Goal: Task Accomplishment & Management: Use online tool/utility

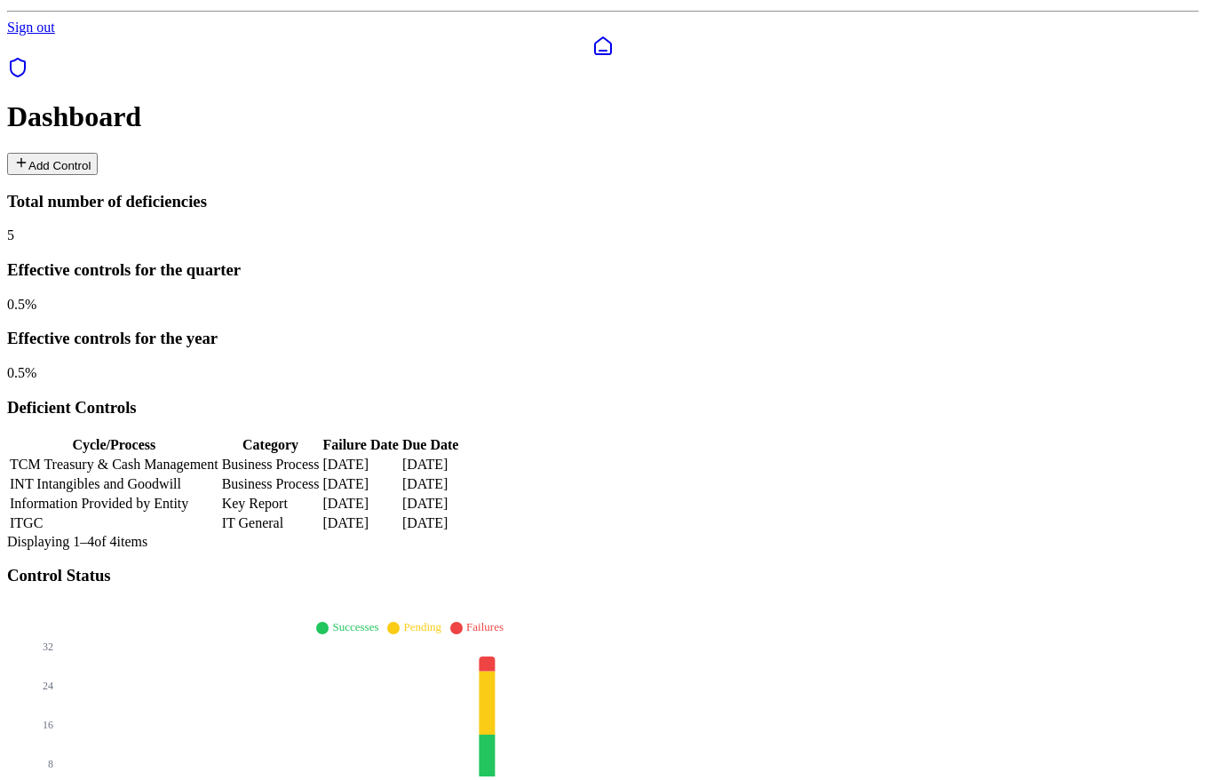
scroll to position [185, 0]
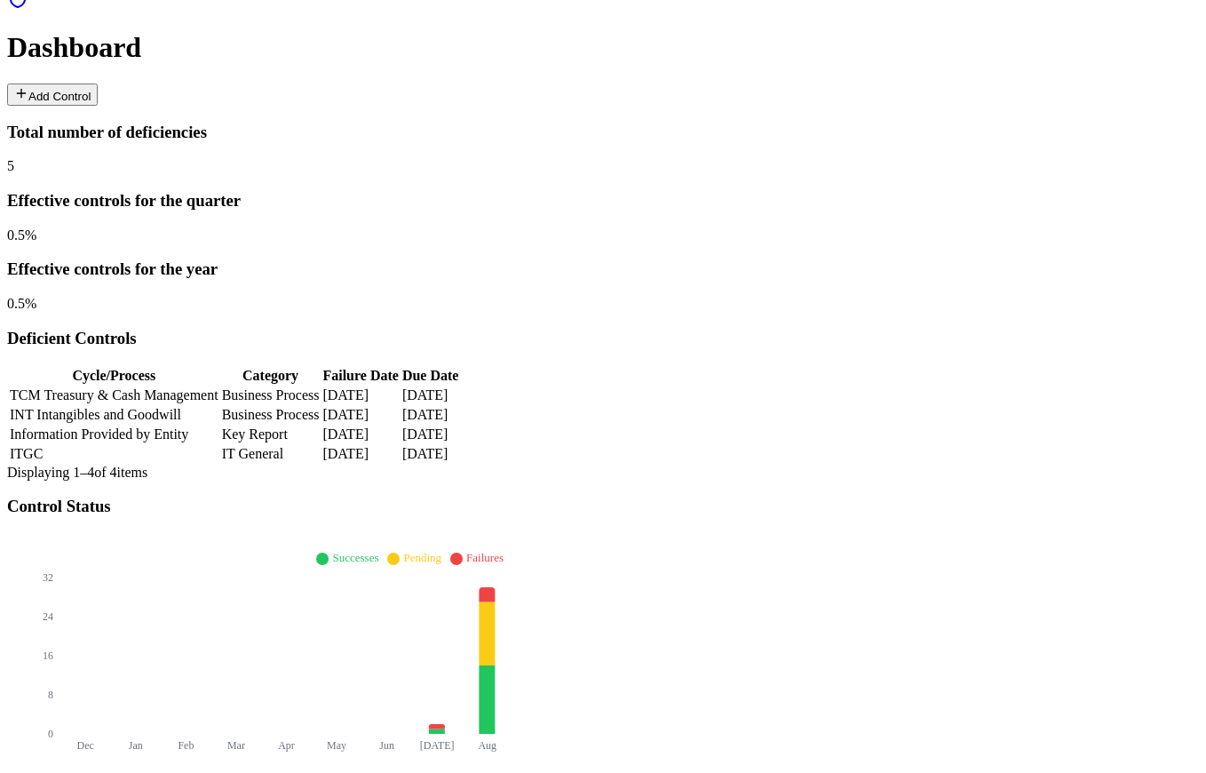
drag, startPoint x: 1045, startPoint y: 468, endPoint x: 1057, endPoint y: 456, distance: 17.0
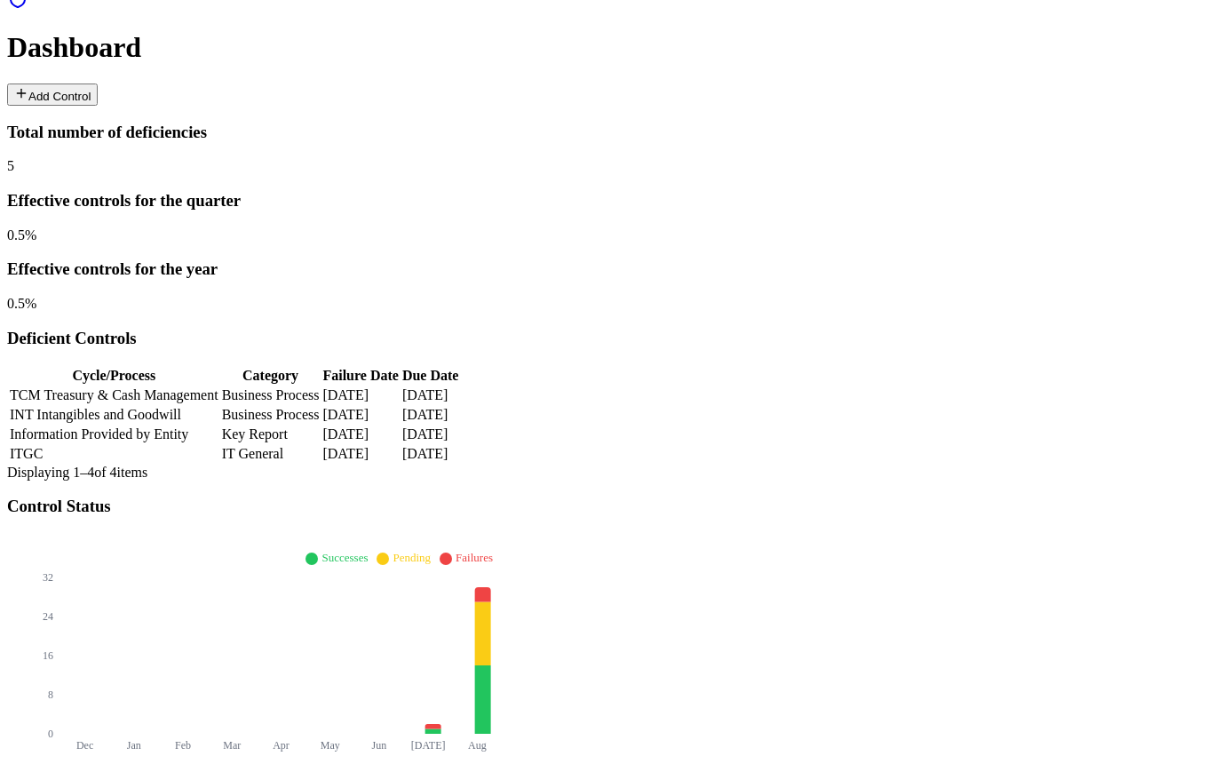
scroll to position [6, 0]
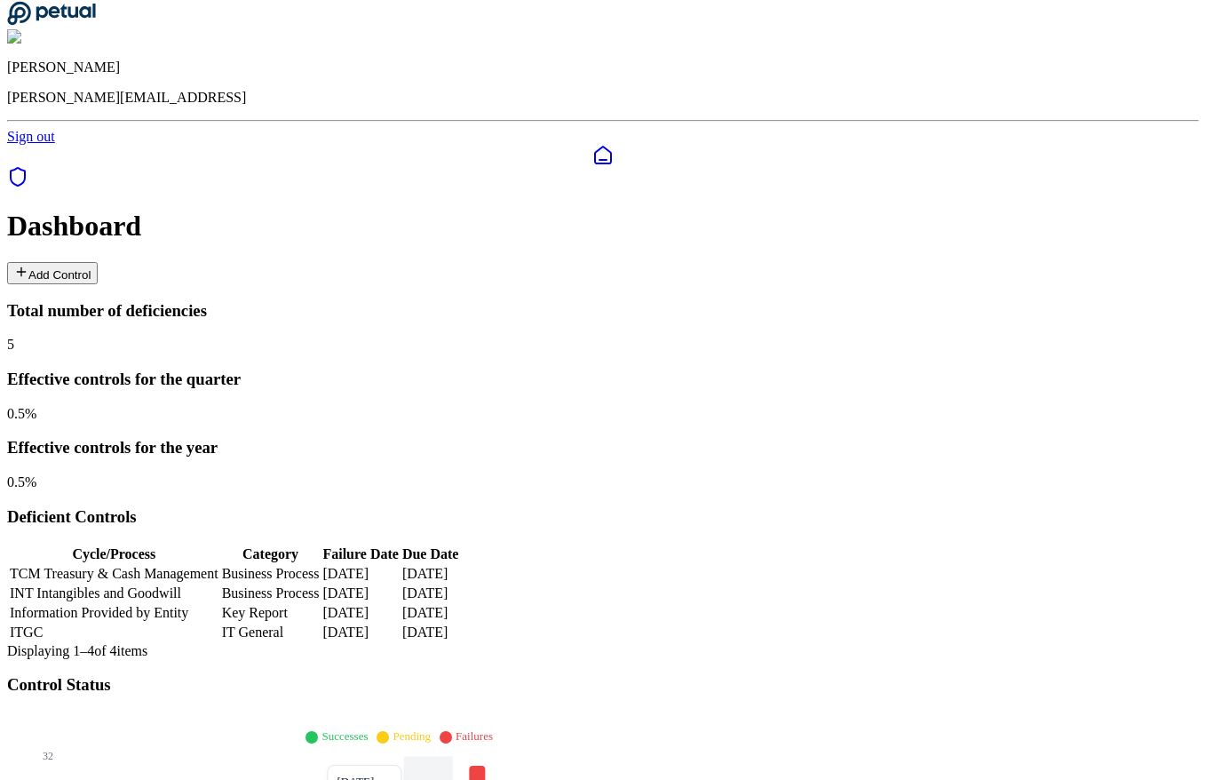
type input "*****"
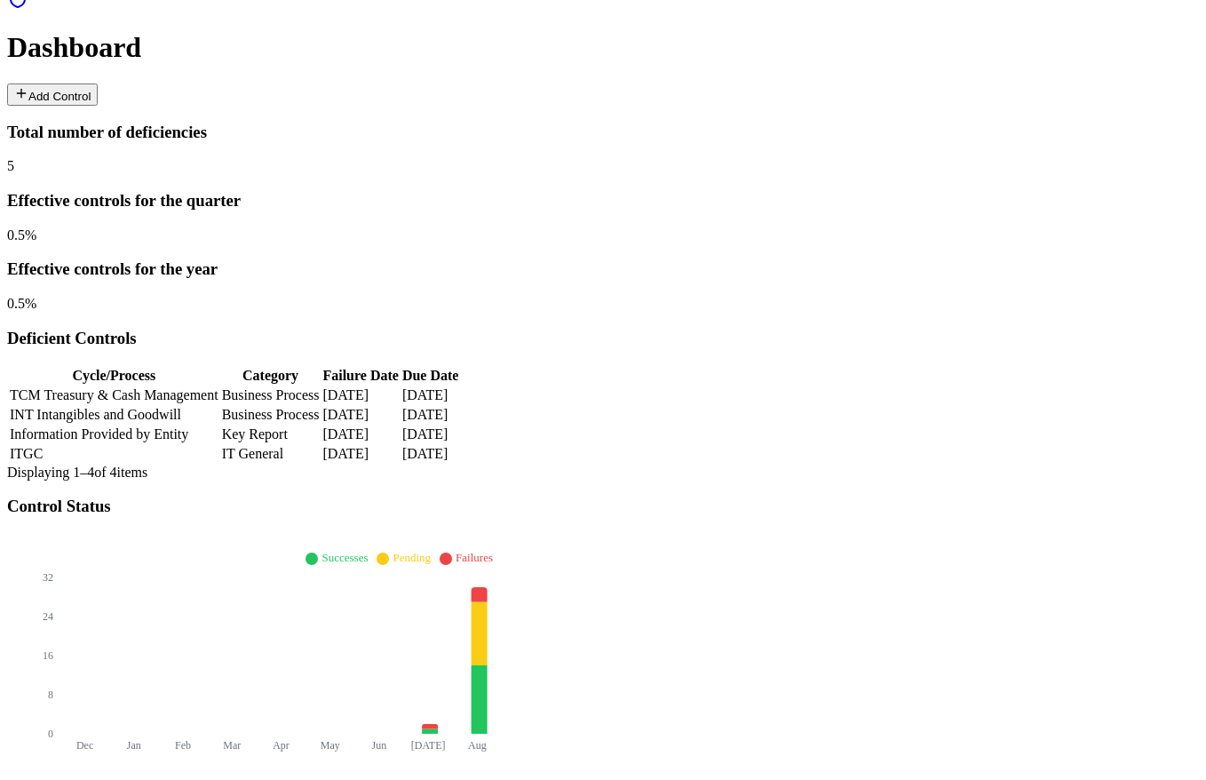
type input "********"
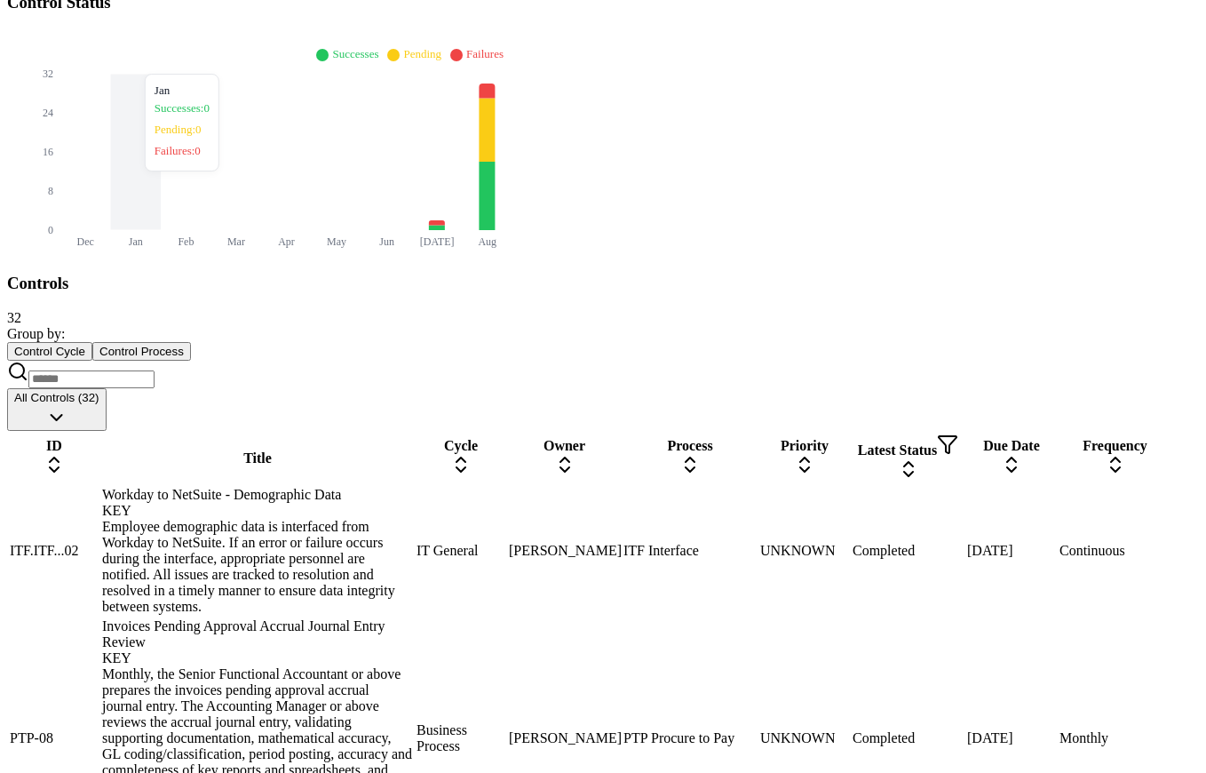
scroll to position [0, 0]
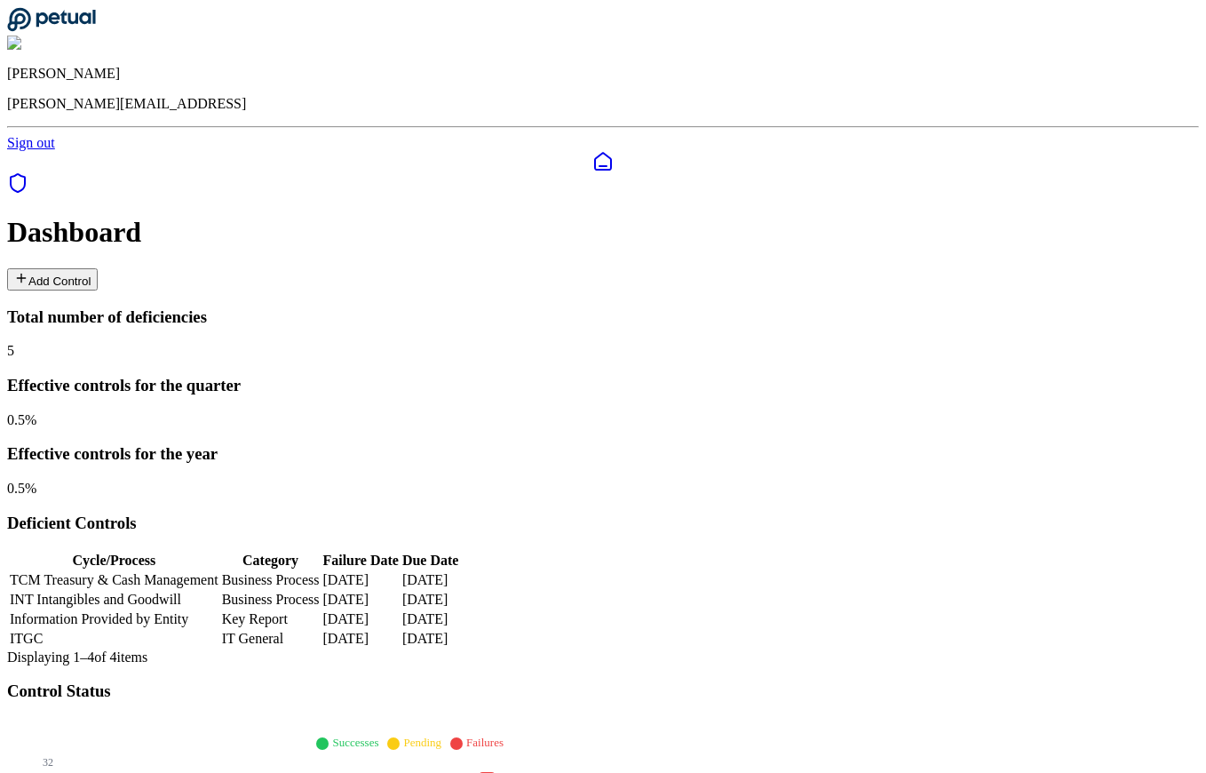
click at [98, 268] on button "Add Control" at bounding box center [52, 279] width 91 height 22
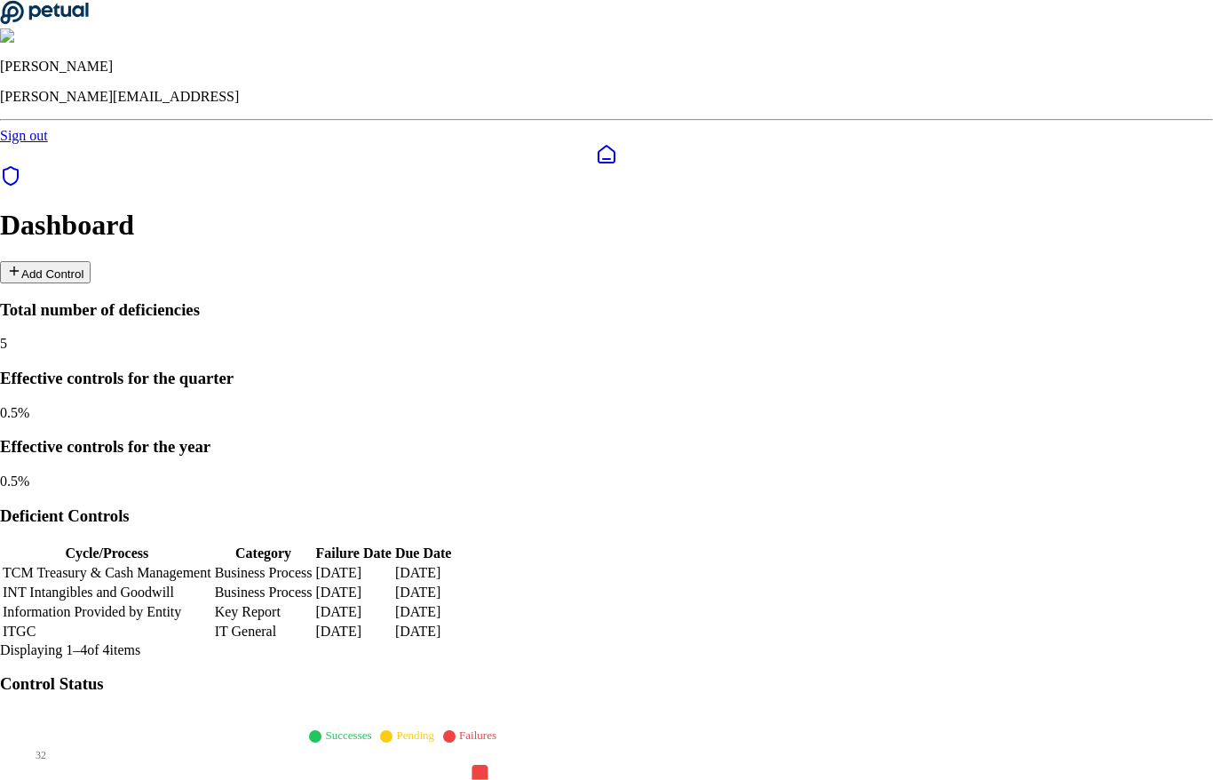
type input "**********"
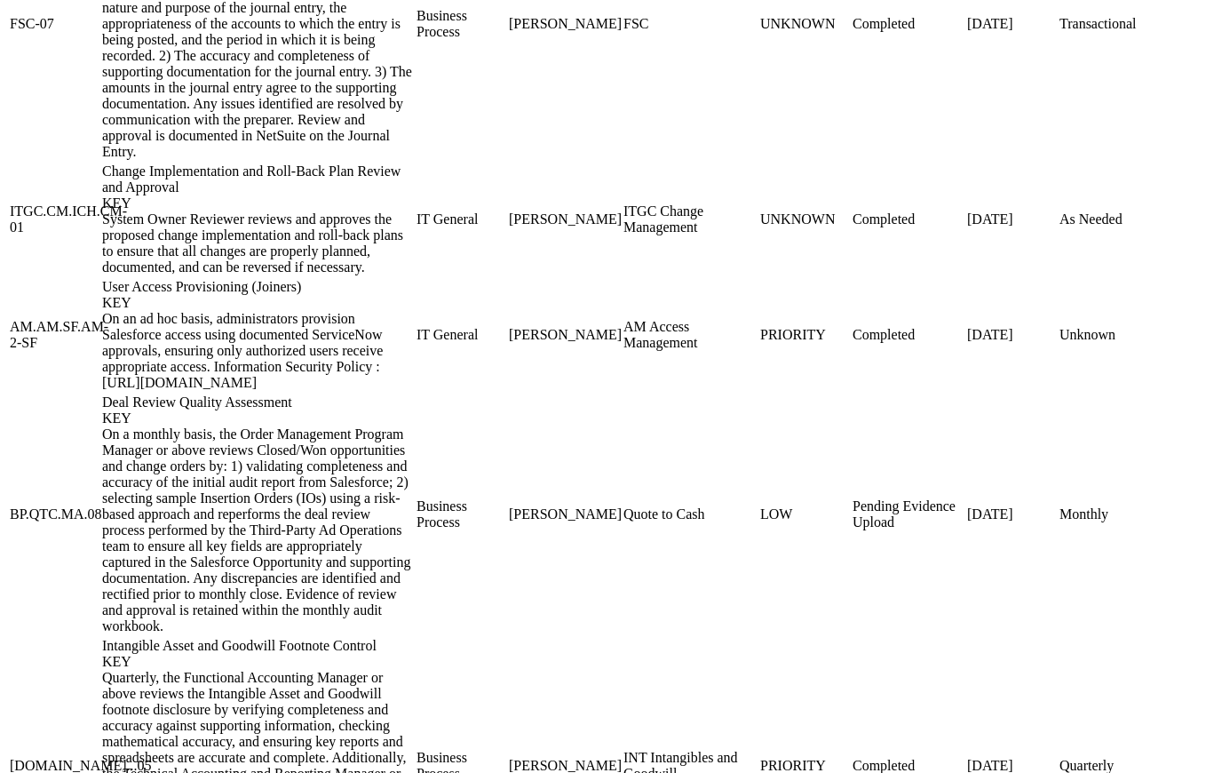
scroll to position [2690, 0]
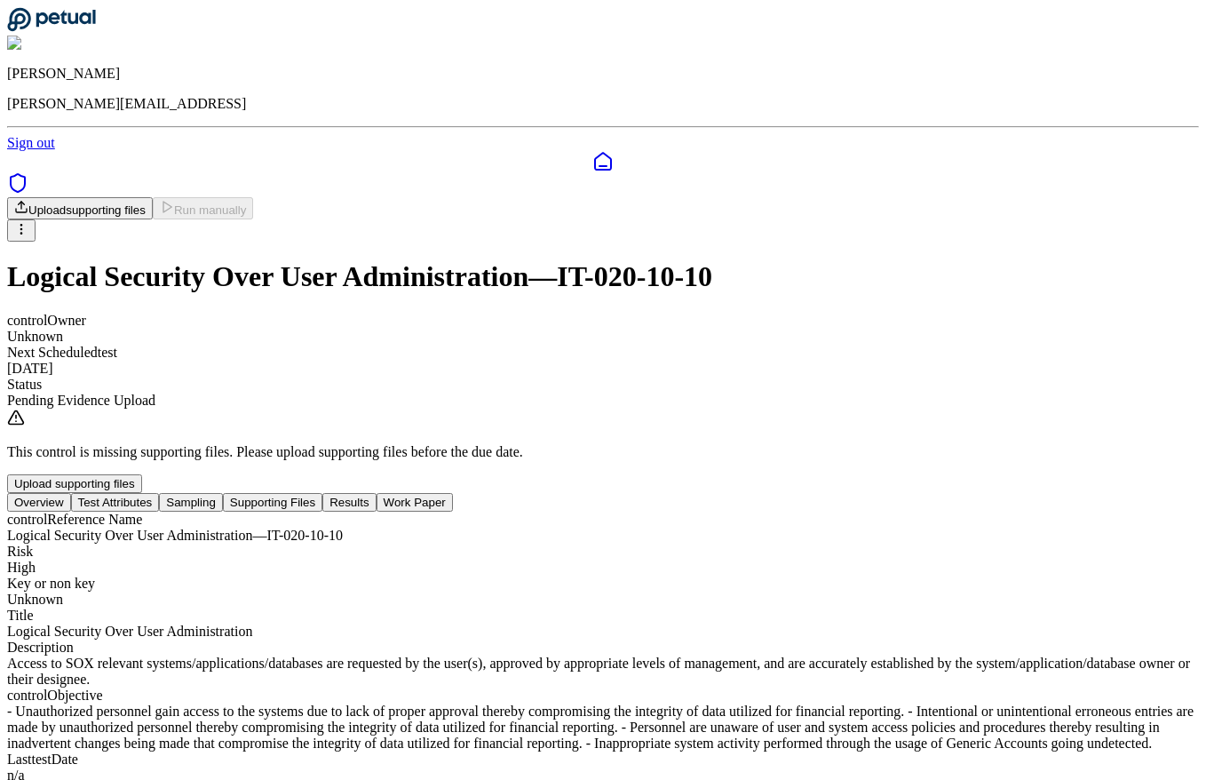
click at [160, 493] on button "Test Attributes" at bounding box center [115, 502] width 89 height 19
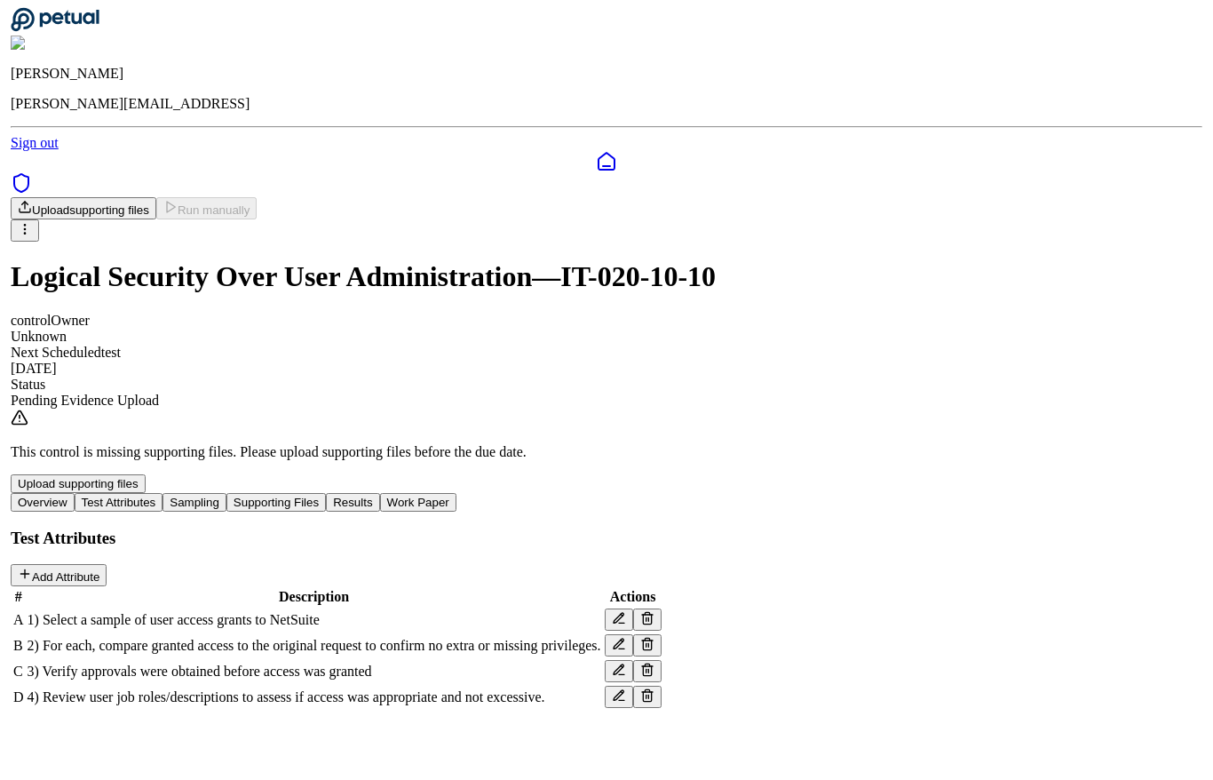
scroll to position [45, 0]
click at [647, 640] on icon at bounding box center [643, 645] width 8 height 10
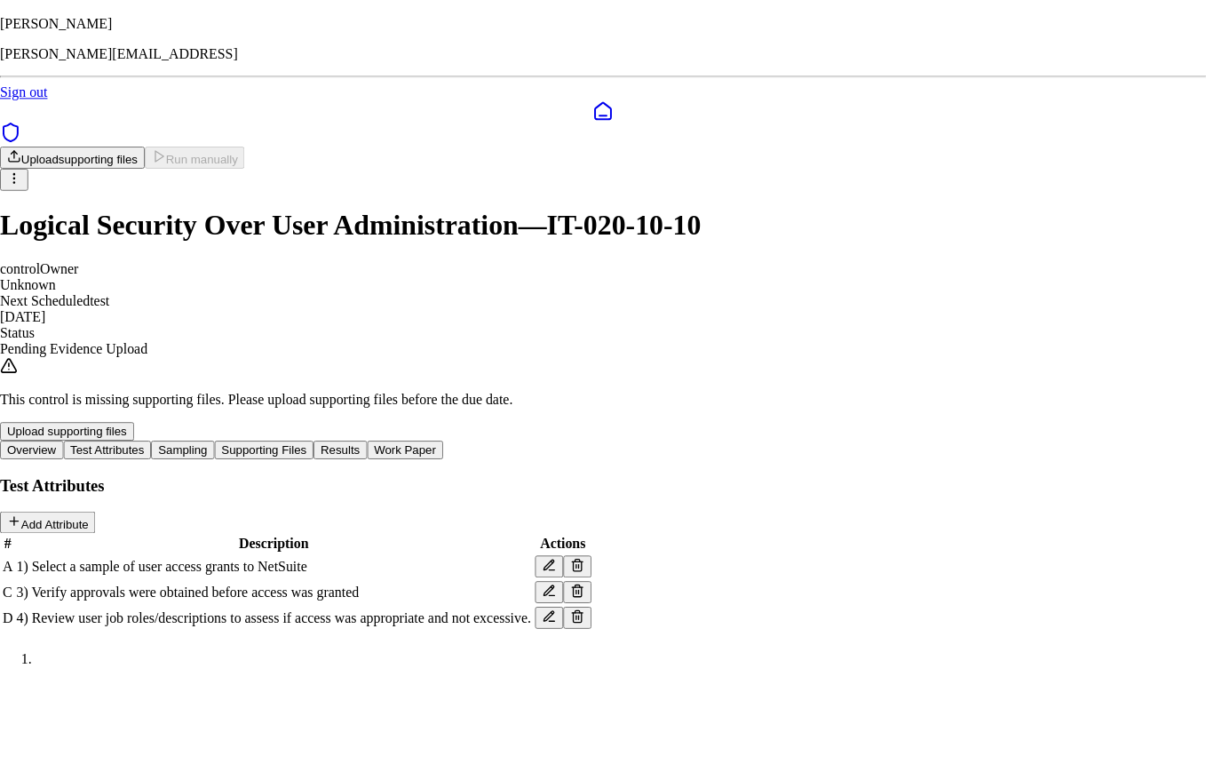
scroll to position [0, 0]
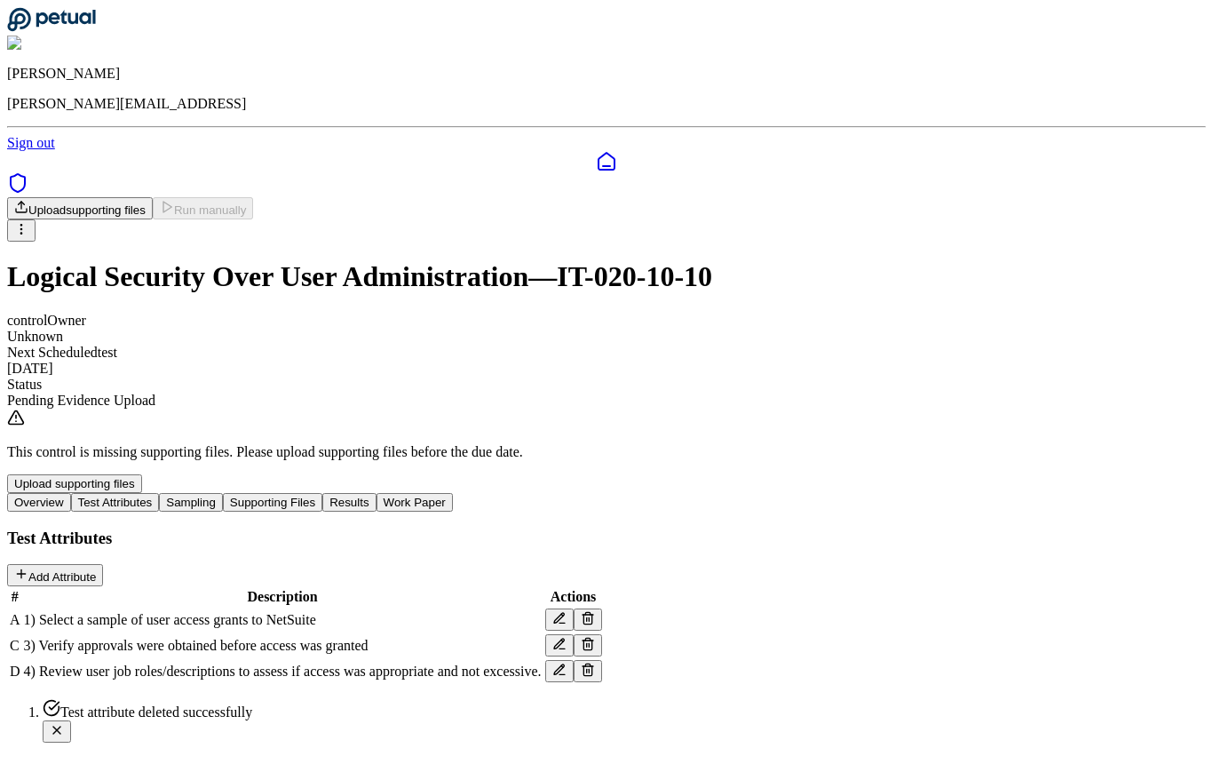
click at [595, 637] on icon at bounding box center [588, 644] width 14 height 14
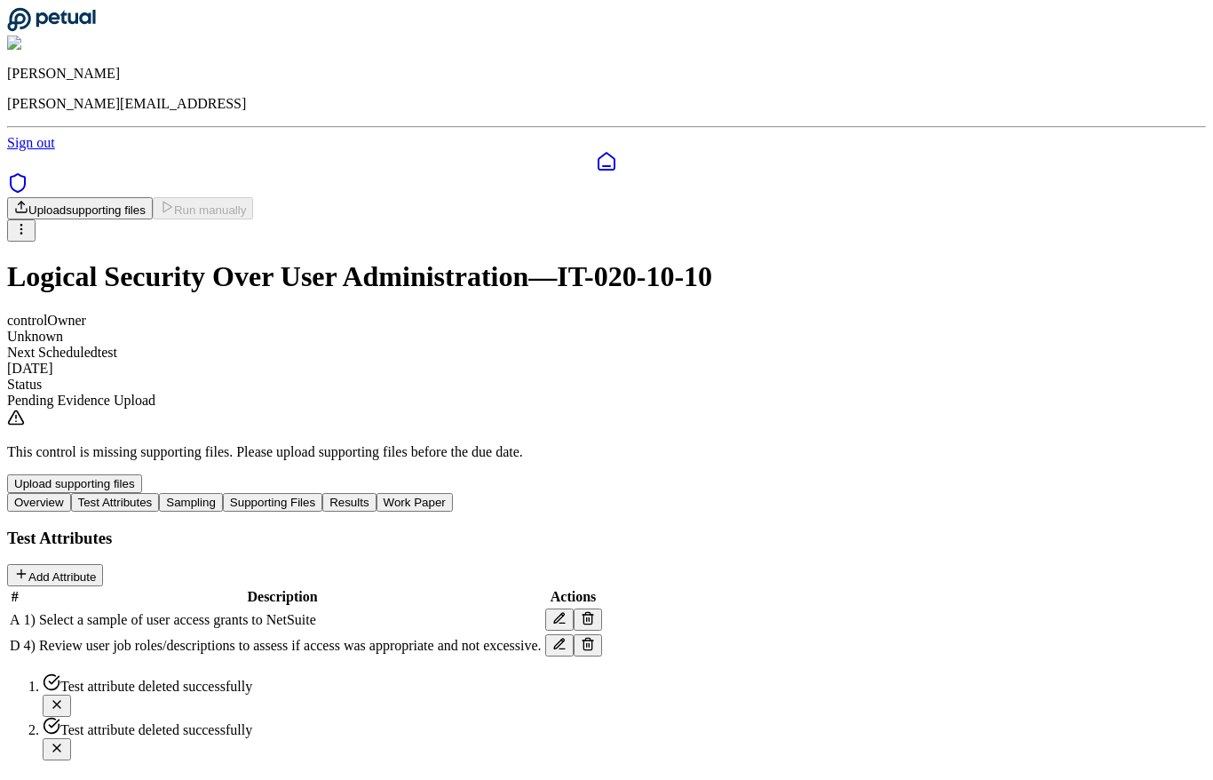
click at [602, 634] on button at bounding box center [588, 645] width 28 height 22
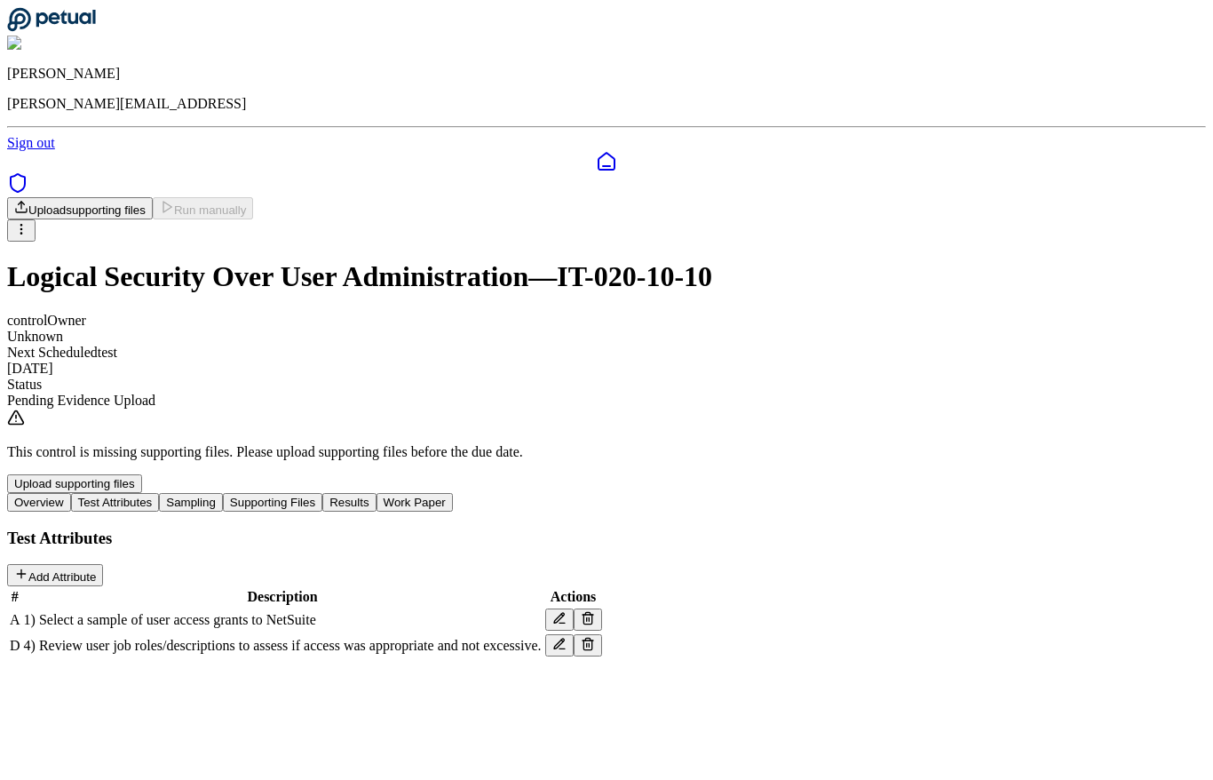
click at [602, 608] on button at bounding box center [588, 619] width 28 height 22
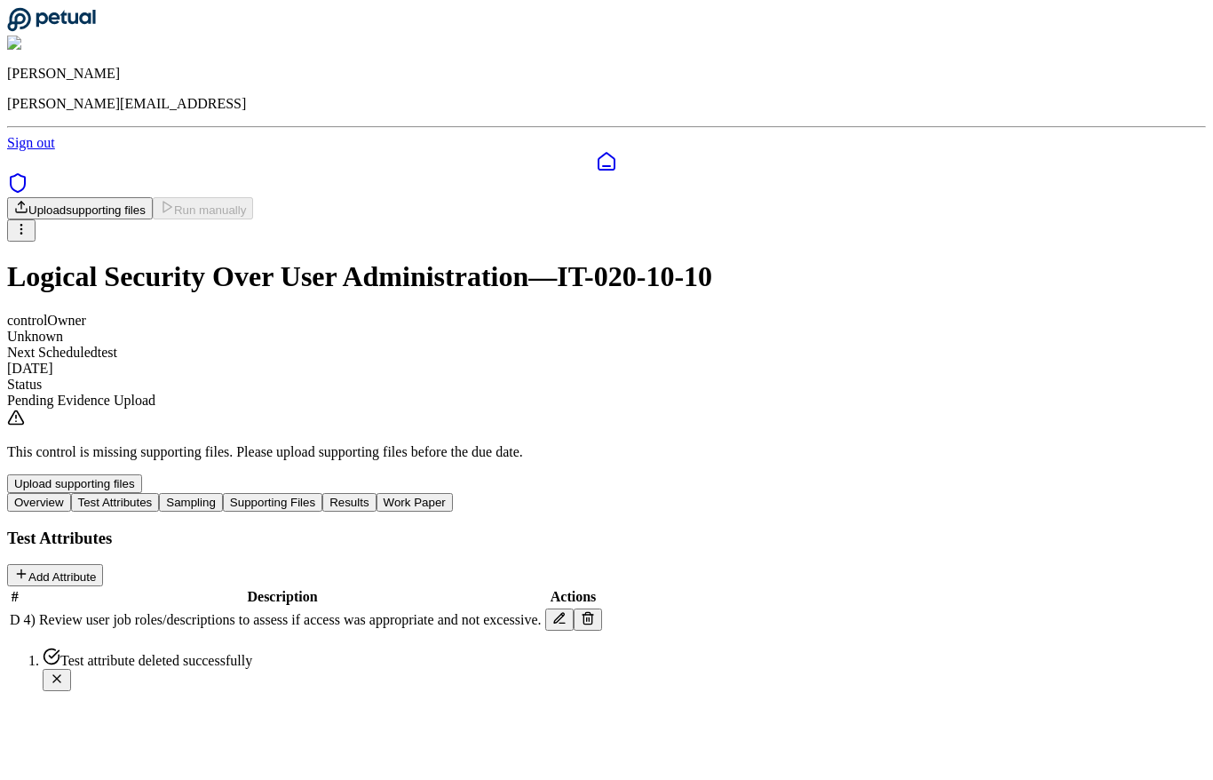
click at [223, 493] on button "Sampling" at bounding box center [191, 502] width 64 height 19
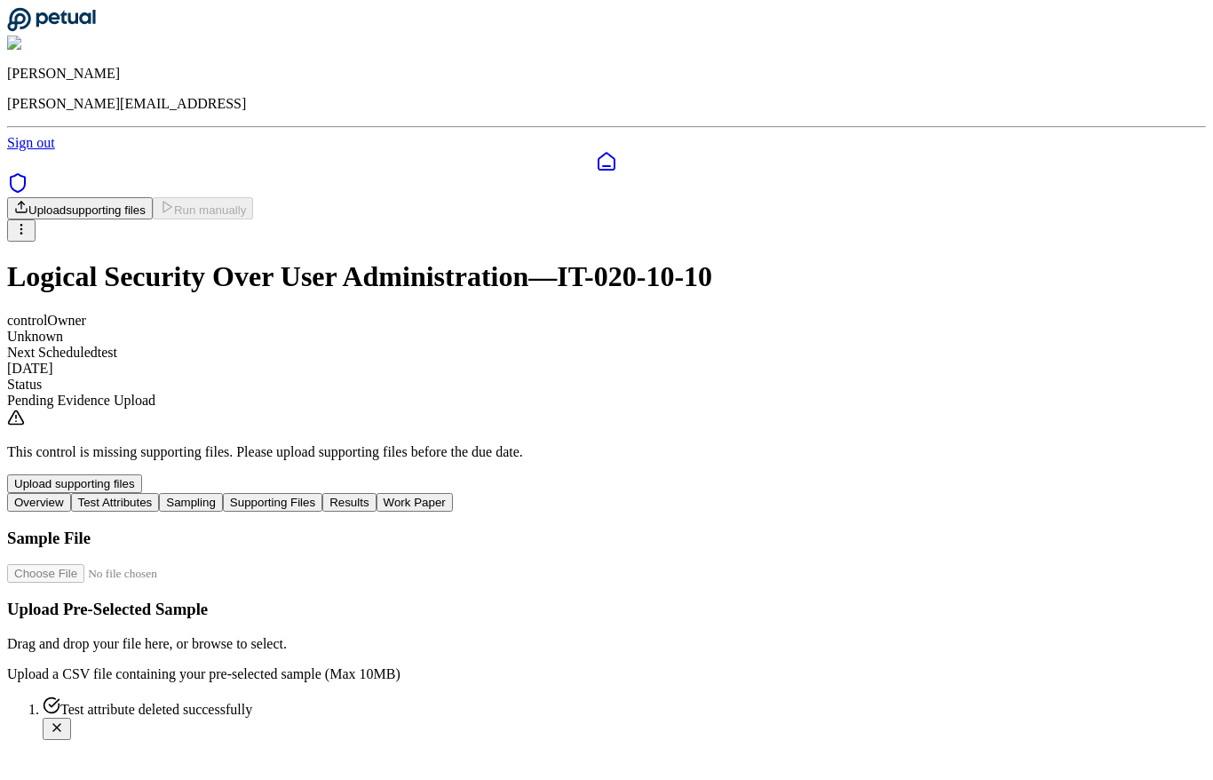
click at [209, 564] on input "file" at bounding box center [108, 573] width 202 height 19
type input "**********"
click at [322, 493] on button "Supporting Files" at bounding box center [272, 502] width 99 height 19
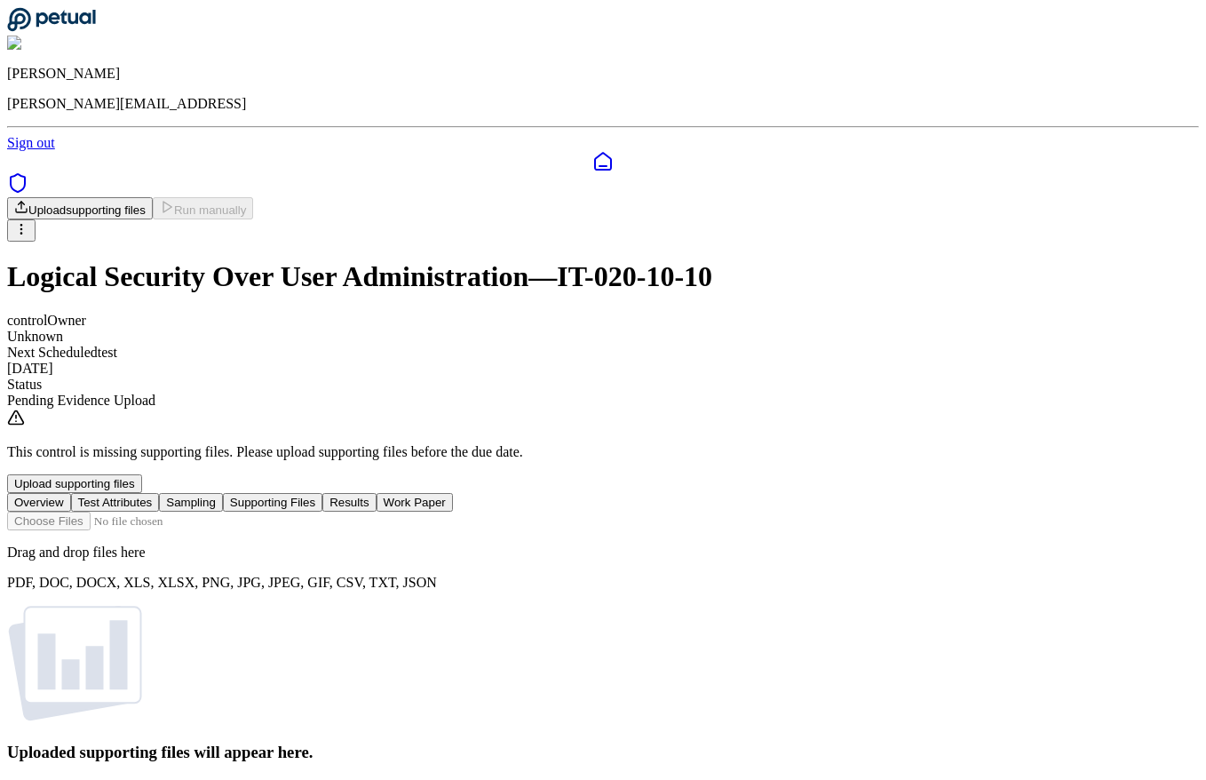
click at [209, 530] on input "file" at bounding box center [108, 520] width 202 height 19
type input "**********"
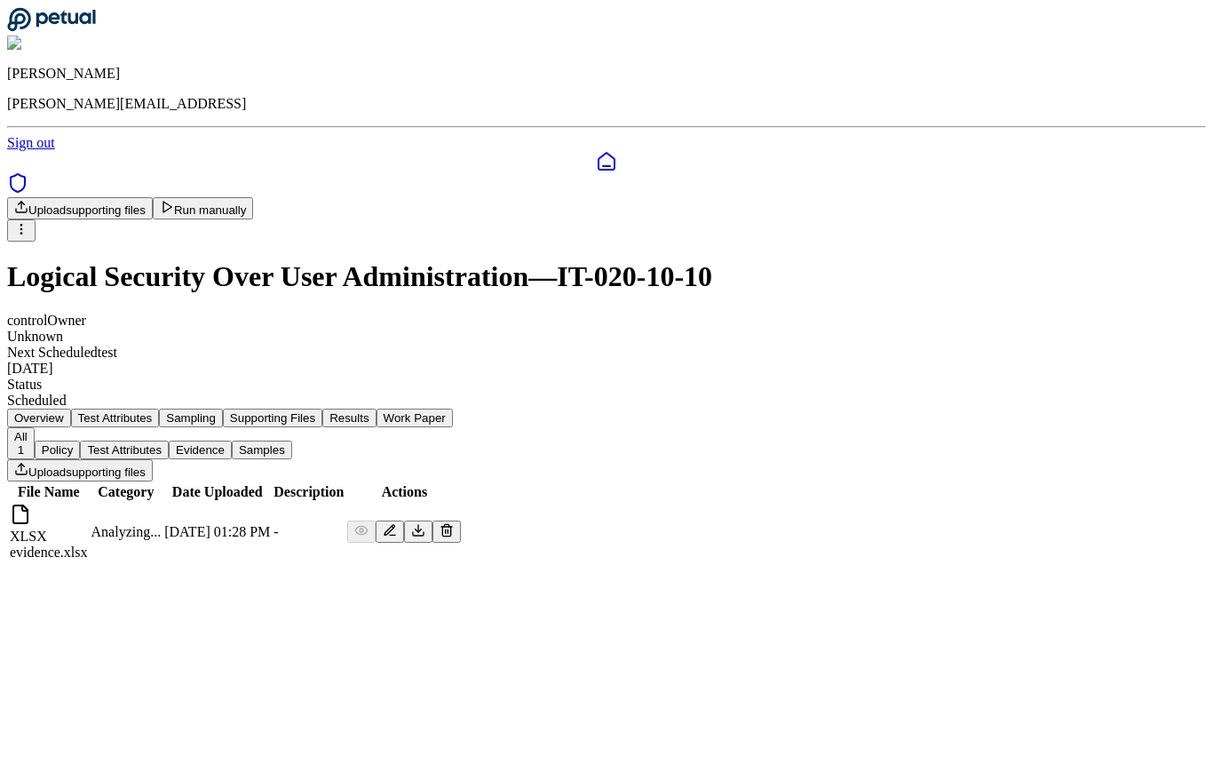
click at [254, 197] on button "Run manually" at bounding box center [203, 208] width 101 height 22
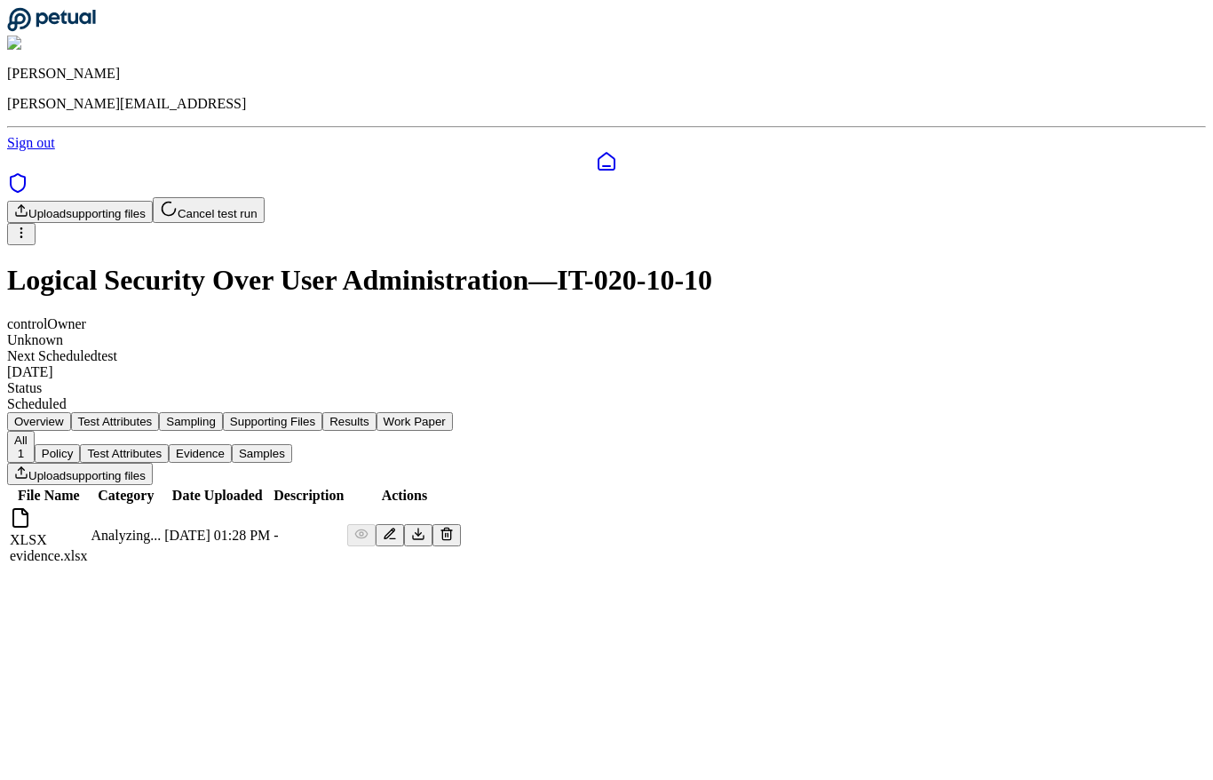
click at [376, 412] on button "Results" at bounding box center [348, 421] width 53 height 19
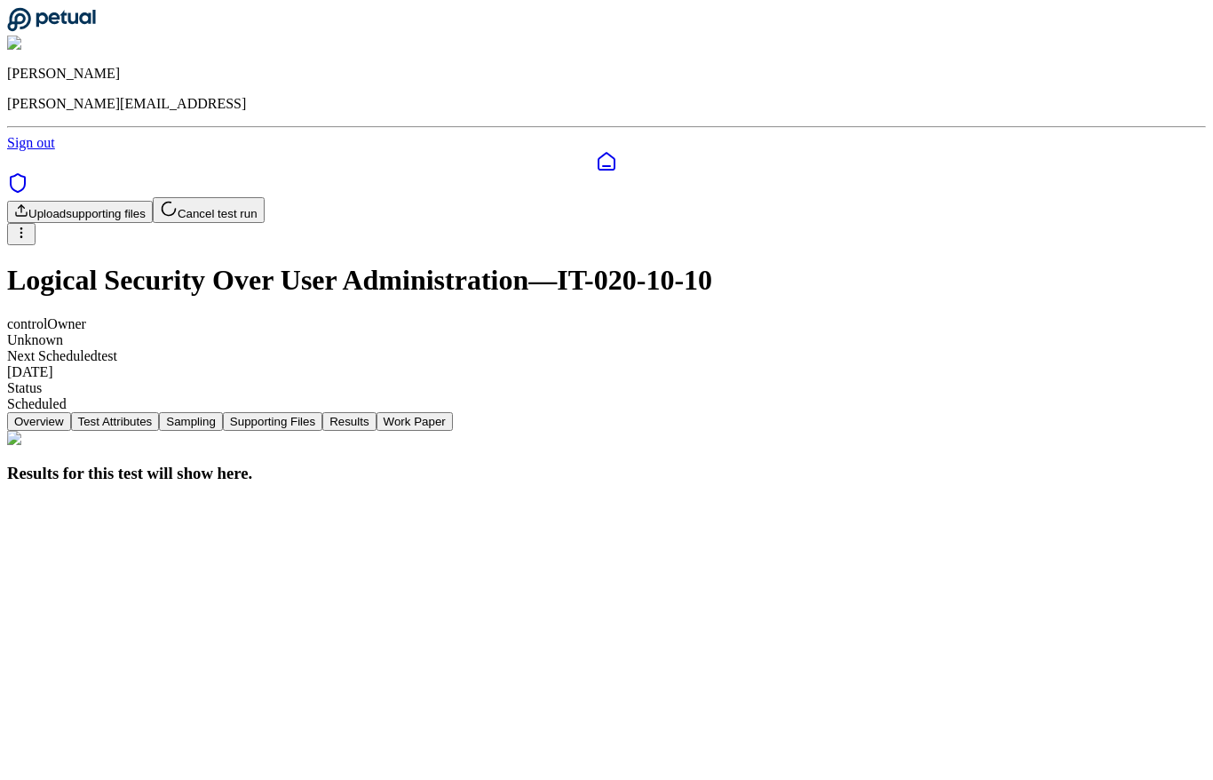
click at [453, 412] on button "Work Paper" at bounding box center [414, 421] width 76 height 19
click at [376, 412] on button "Results" at bounding box center [348, 421] width 53 height 19
click at [322, 412] on button "Supporting Files" at bounding box center [272, 421] width 99 height 19
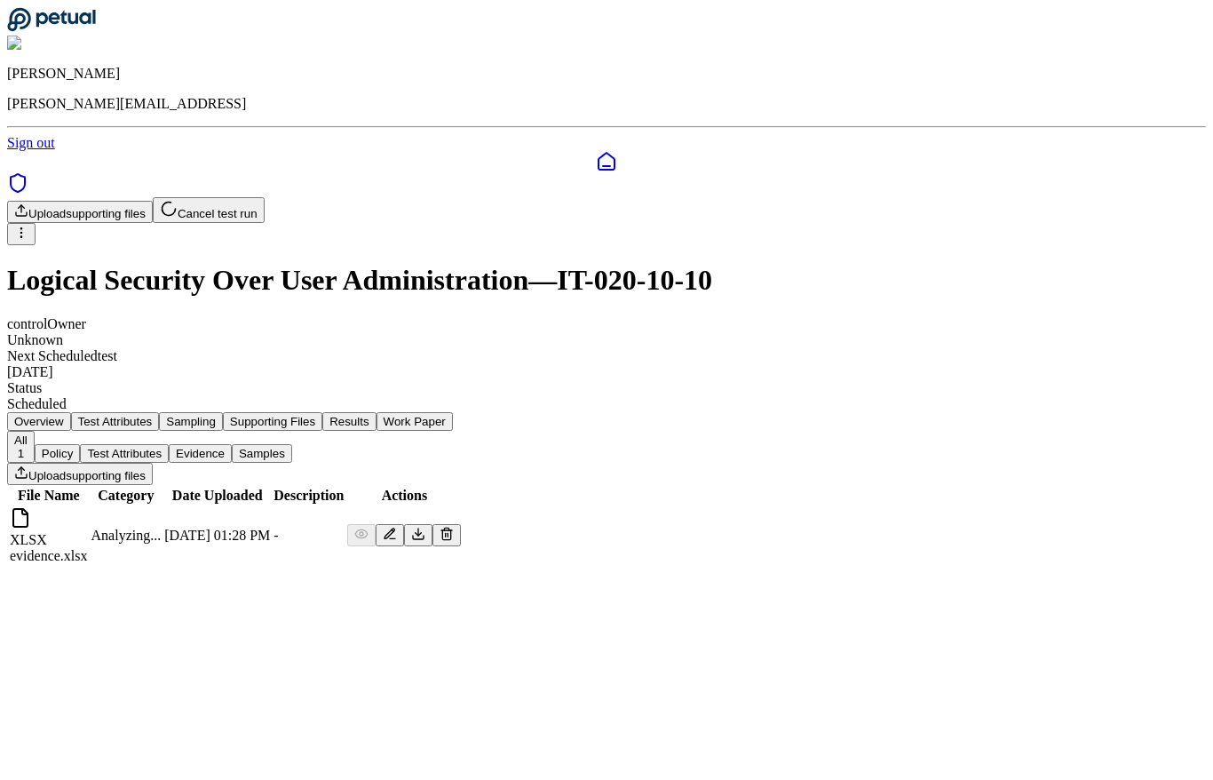
click at [223, 412] on button "Sampling" at bounding box center [191, 421] width 64 height 19
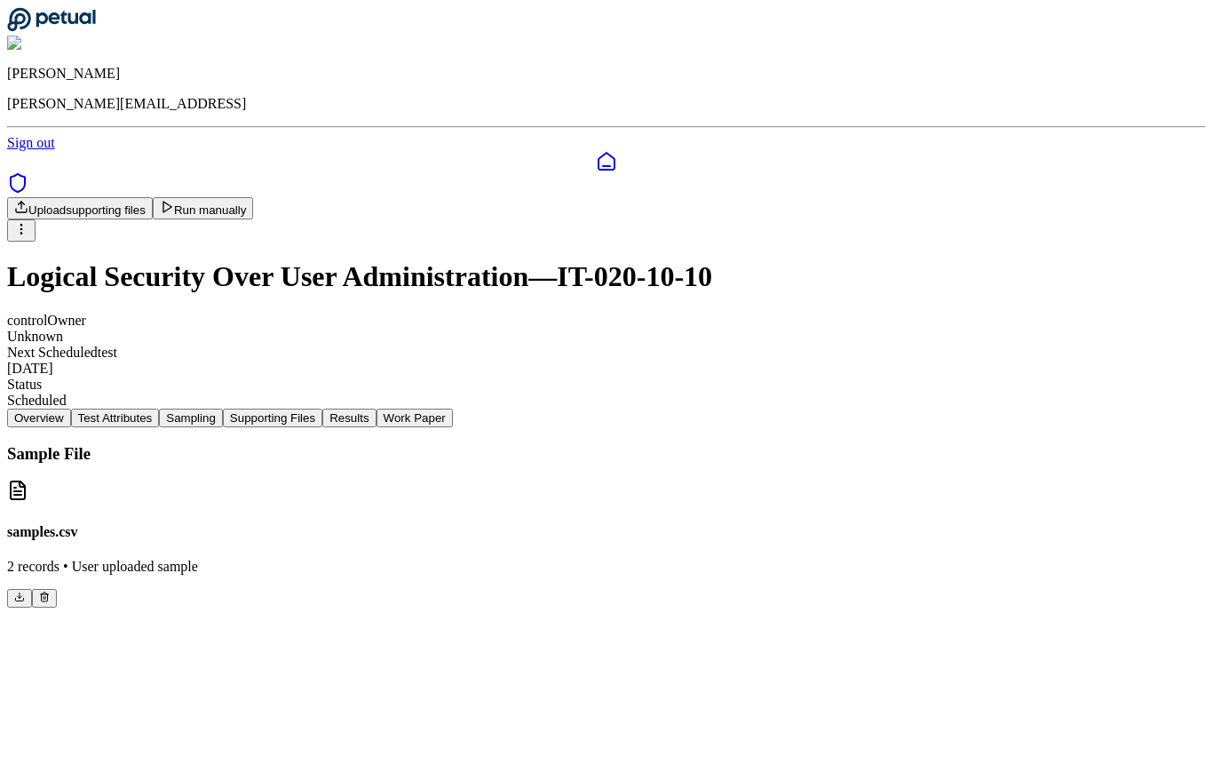
drag, startPoint x: 467, startPoint y: 297, endPoint x: 483, endPoint y: 244, distance: 55.6
click at [483, 245] on main "Upload supporting files Run manually Logical Security Over User Administration …" at bounding box center [606, 402] width 1199 height 410
click at [483, 240] on div "Upload supporting files Run manually Logical Security Over User Administration …" at bounding box center [606, 302] width 1199 height 211
click at [254, 197] on button "Run manually" at bounding box center [203, 208] width 101 height 22
click at [171, 202] on polygon at bounding box center [167, 207] width 8 height 11
